Goal: Obtain resource: Obtain resource

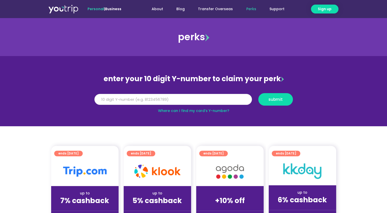
click at [209, 105] on div "Y Number" at bounding box center [173, 99] width 164 height 12
click at [209, 102] on input "Y Number" at bounding box center [172, 99] width 157 height 11
type input "8180611371"
click at [280, 99] on span "submit" at bounding box center [275, 99] width 14 height 4
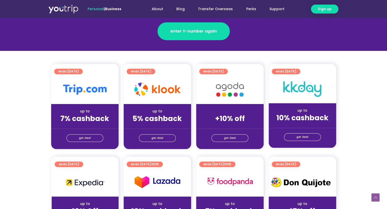
scroll to position [102, 0]
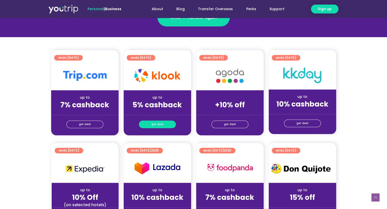
click at [159, 123] on span "get deal" at bounding box center [157, 124] width 12 height 7
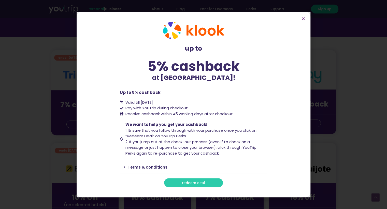
click at [210, 183] on link "redeem deal" at bounding box center [193, 182] width 59 height 9
